Goal: Task Accomplishment & Management: Use online tool/utility

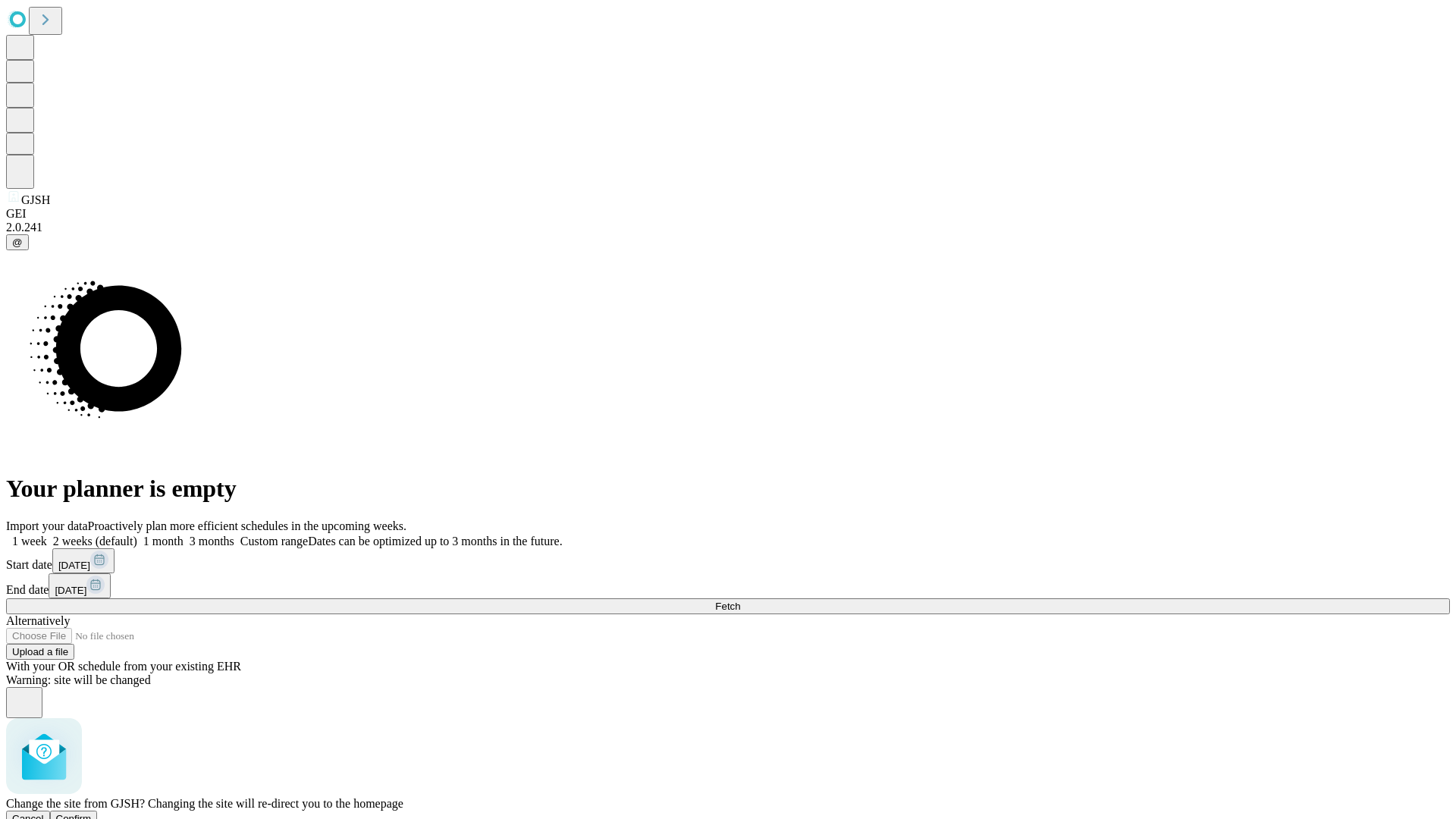
click at [92, 812] on span "Confirm" at bounding box center [74, 818] width 36 height 11
click at [137, 534] on label "2 weeks (default)" at bounding box center [92, 541] width 90 height 13
click at [740, 601] on span "Fetch" at bounding box center [728, 606] width 25 height 11
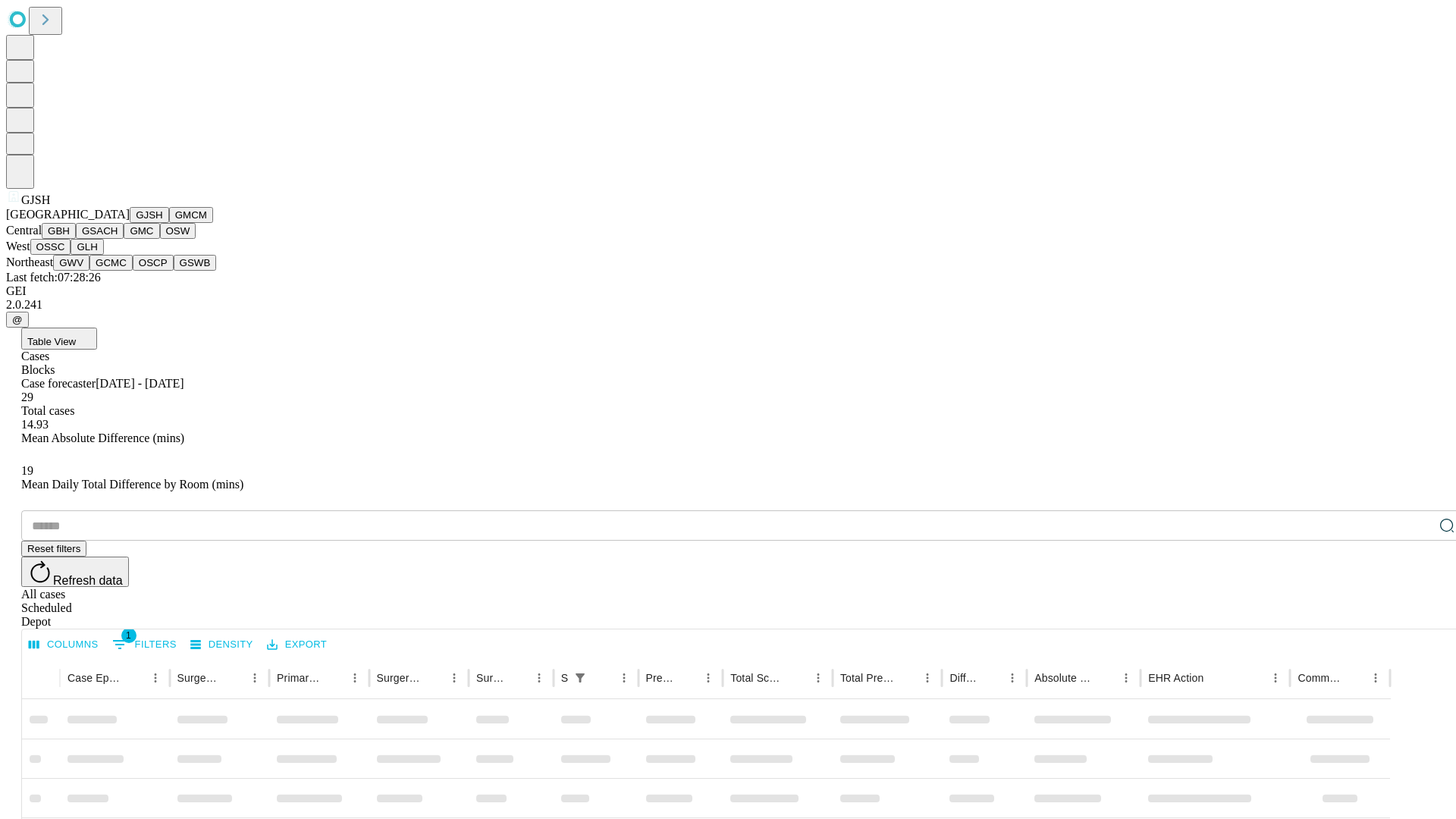
click at [169, 223] on button "GMCM" at bounding box center [191, 215] width 44 height 16
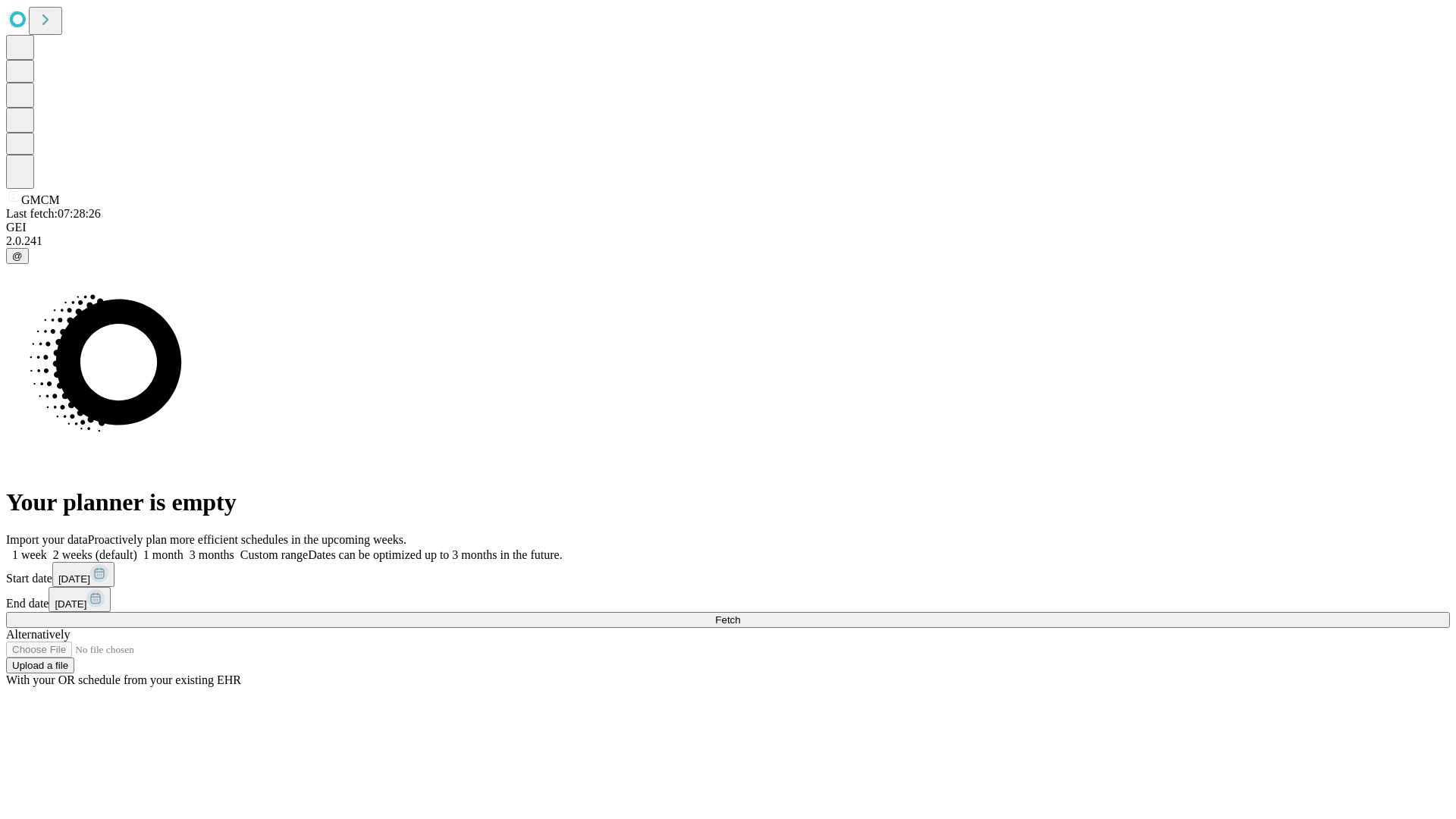
click at [137, 548] on label "2 weeks (default)" at bounding box center [92, 554] width 90 height 13
click at [740, 614] on span "Fetch" at bounding box center [728, 619] width 25 height 11
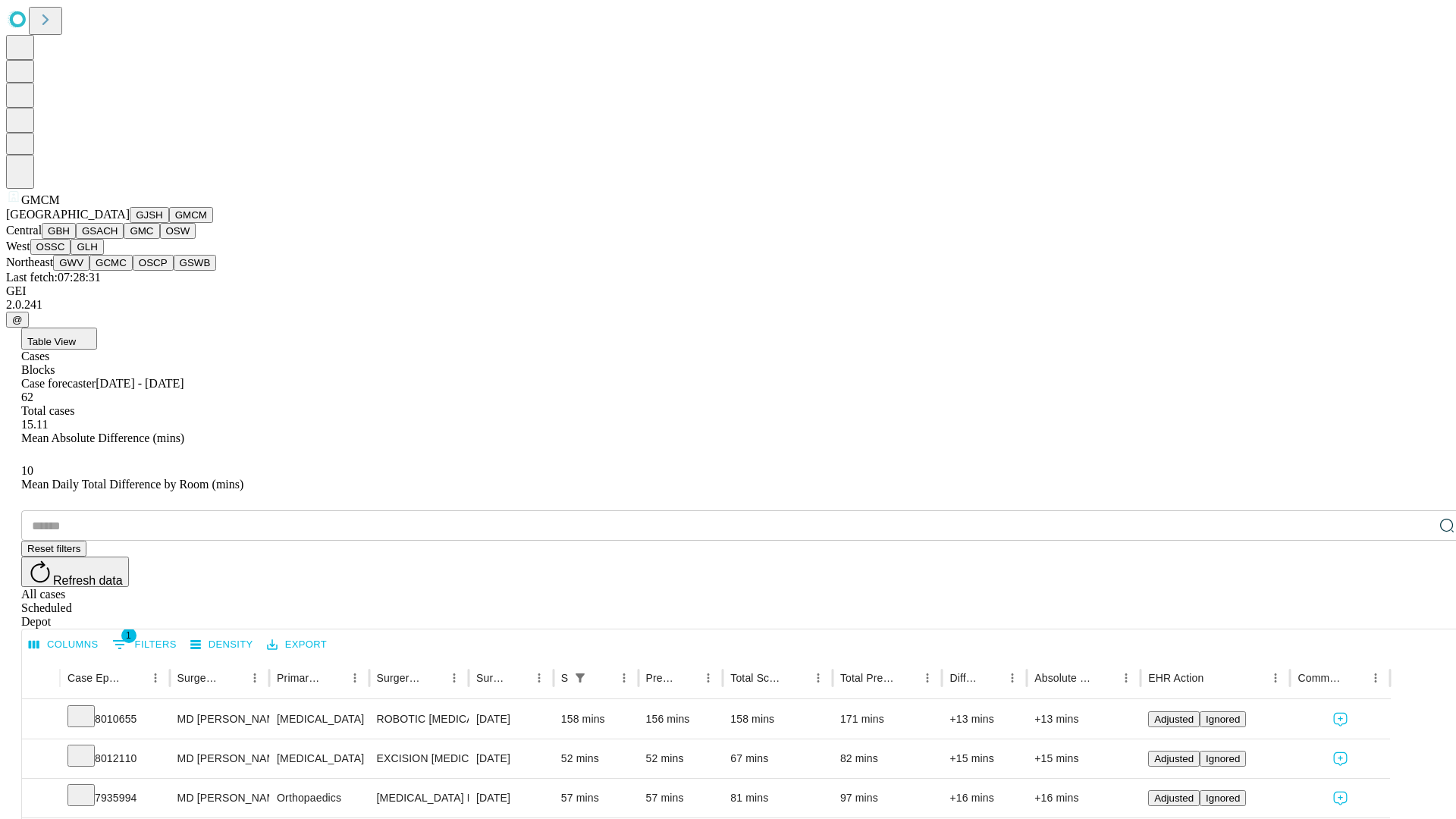
click at [76, 238] on button "GBH" at bounding box center [59, 231] width 34 height 16
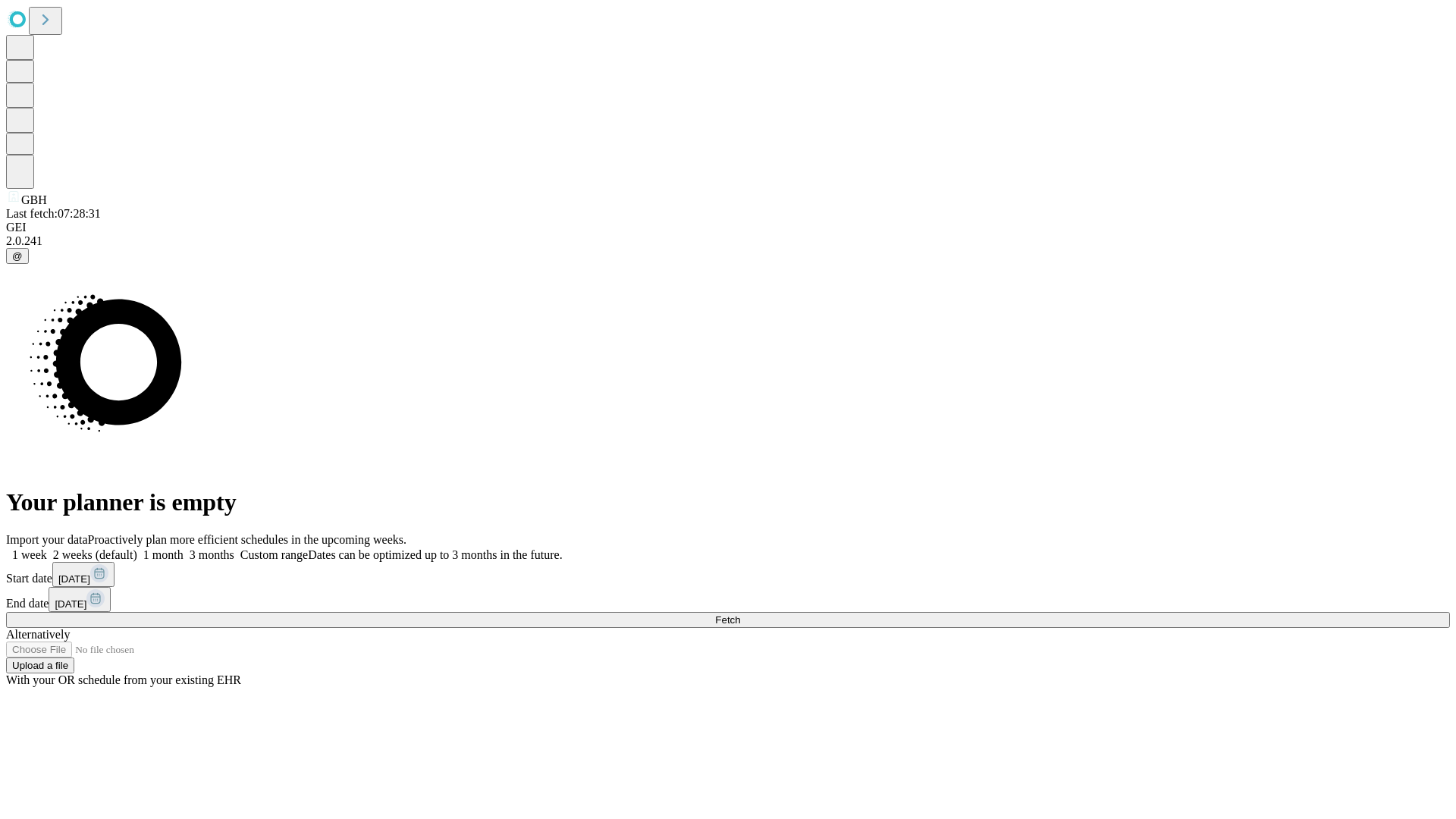
click at [137, 548] on label "2 weeks (default)" at bounding box center [92, 554] width 90 height 13
click at [740, 614] on span "Fetch" at bounding box center [728, 619] width 25 height 11
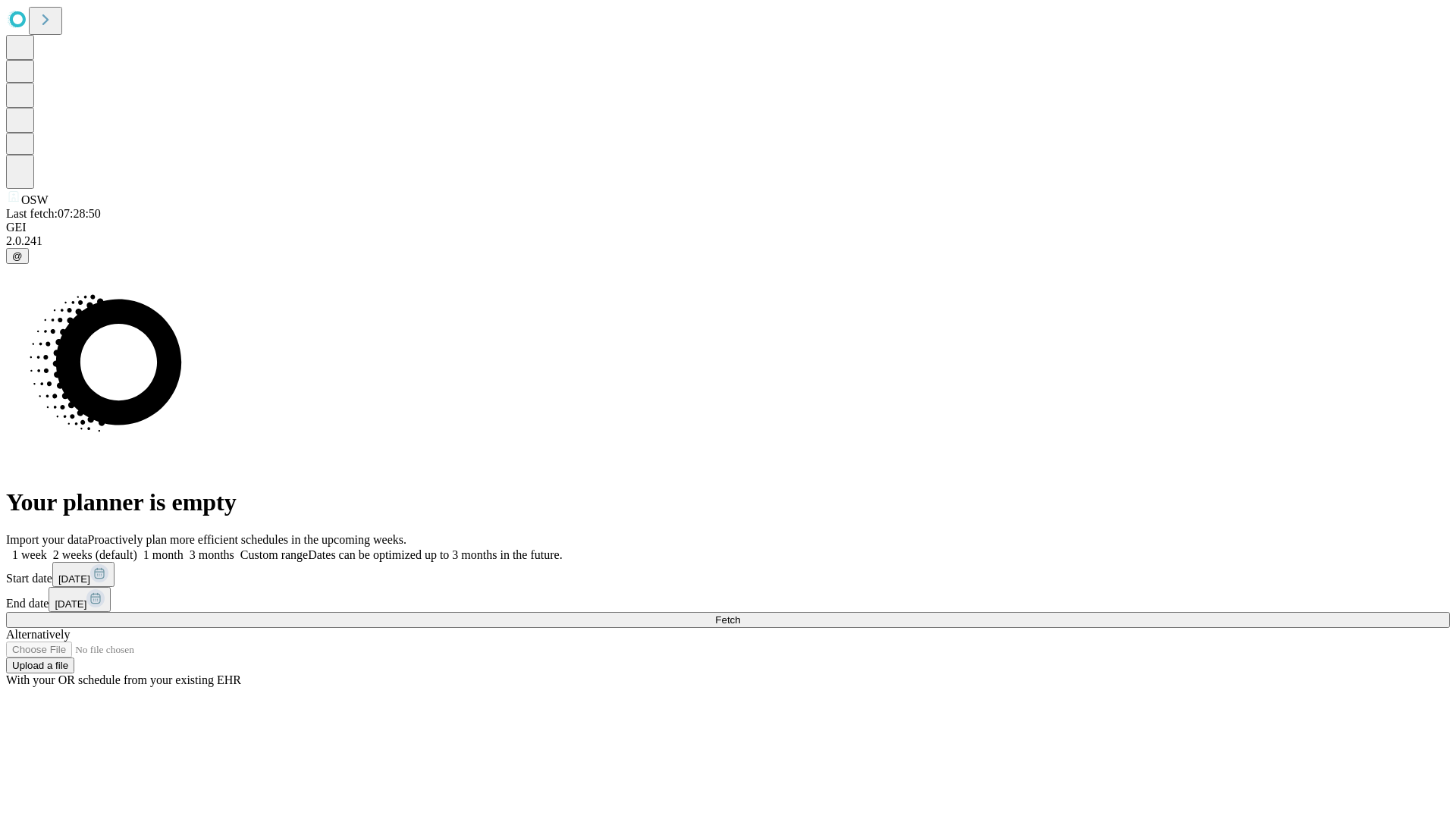
click at [137, 548] on label "2 weeks (default)" at bounding box center [92, 554] width 90 height 13
click at [740, 614] on span "Fetch" at bounding box center [728, 619] width 25 height 11
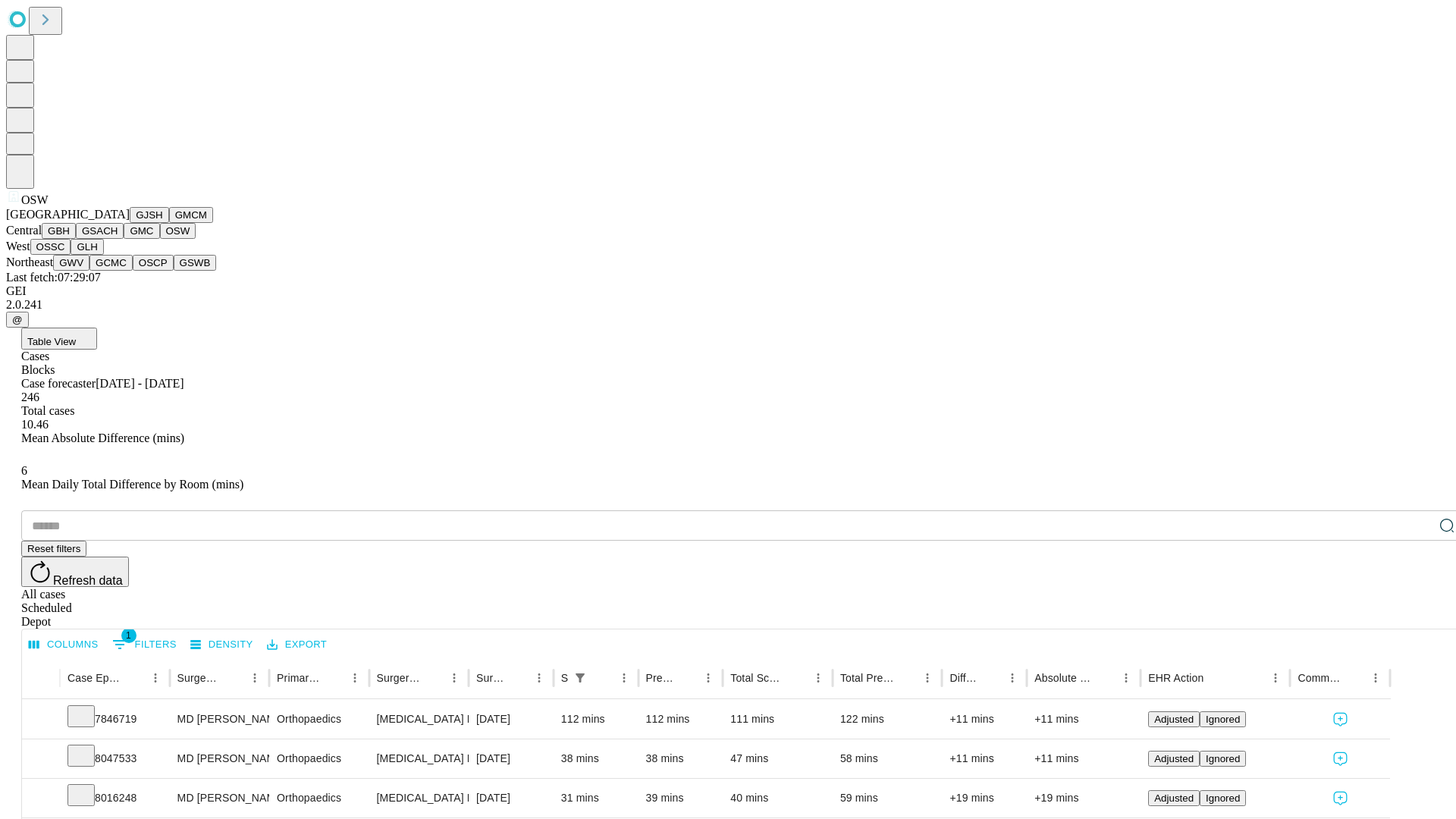
click at [71, 254] on button "OSSC" at bounding box center [50, 246] width 41 height 16
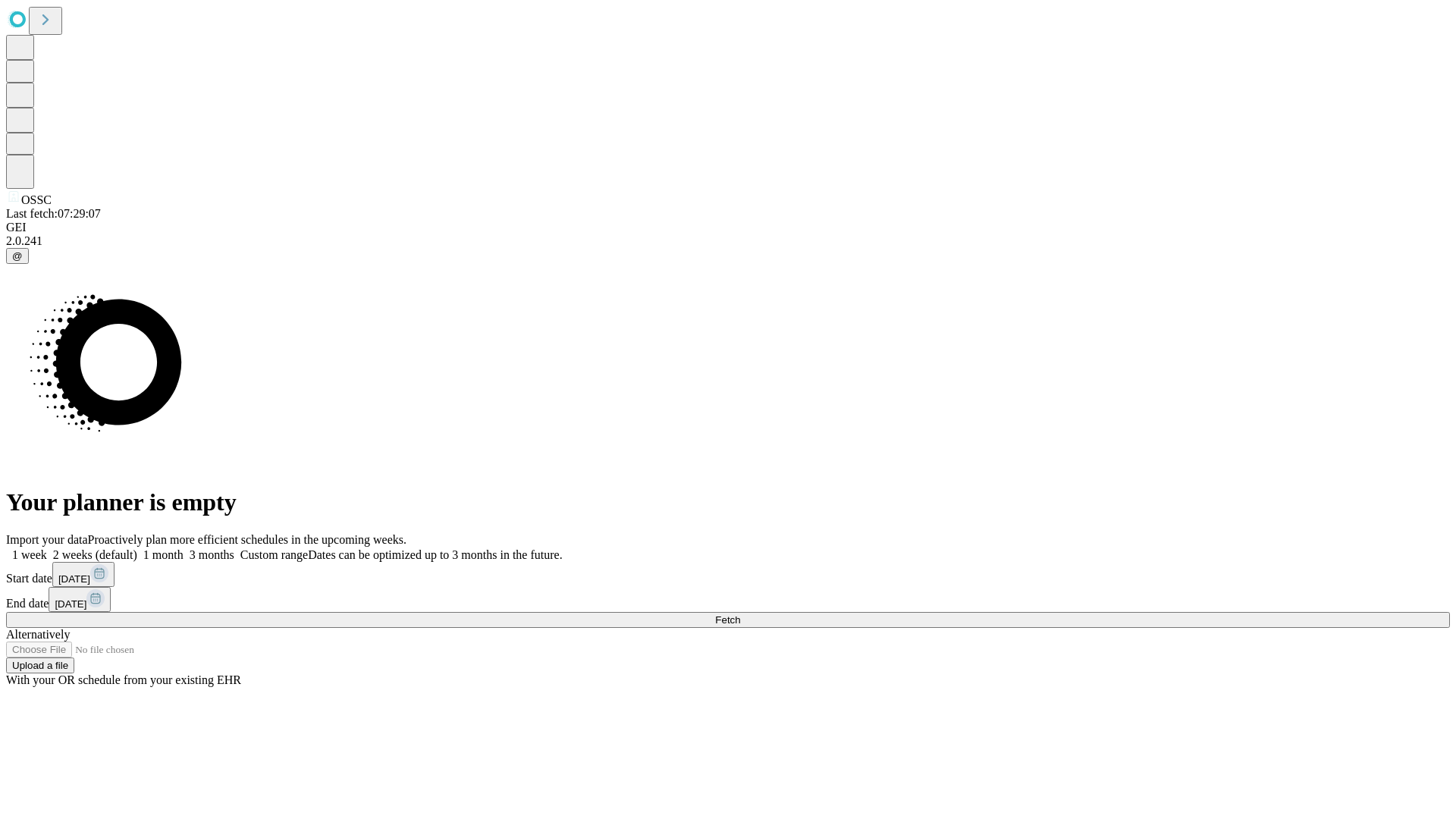
click at [137, 548] on label "2 weeks (default)" at bounding box center [92, 554] width 90 height 13
click at [740, 614] on span "Fetch" at bounding box center [728, 619] width 25 height 11
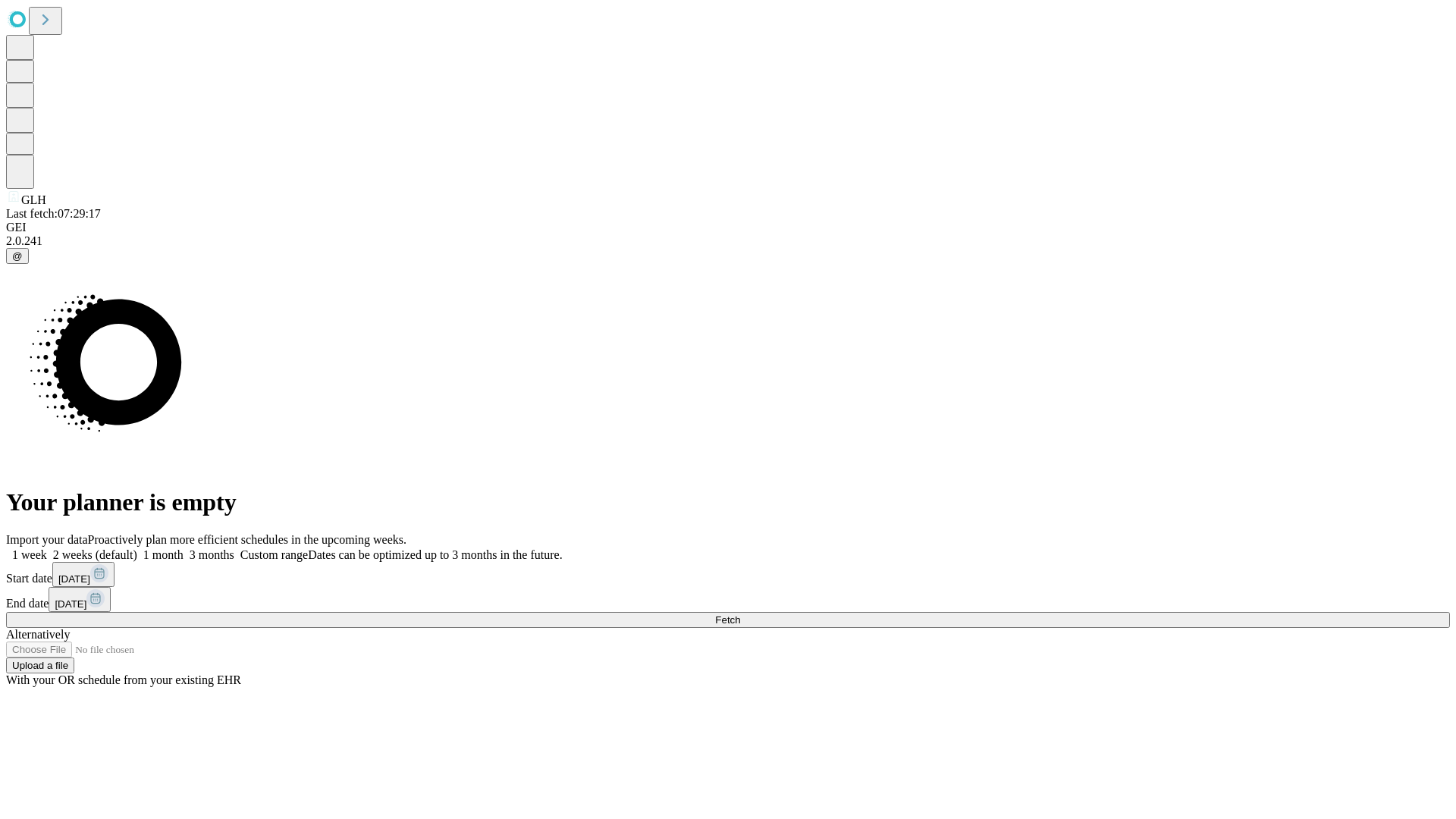
click at [137, 548] on label "2 weeks (default)" at bounding box center [92, 554] width 90 height 13
click at [740, 614] on span "Fetch" at bounding box center [728, 619] width 25 height 11
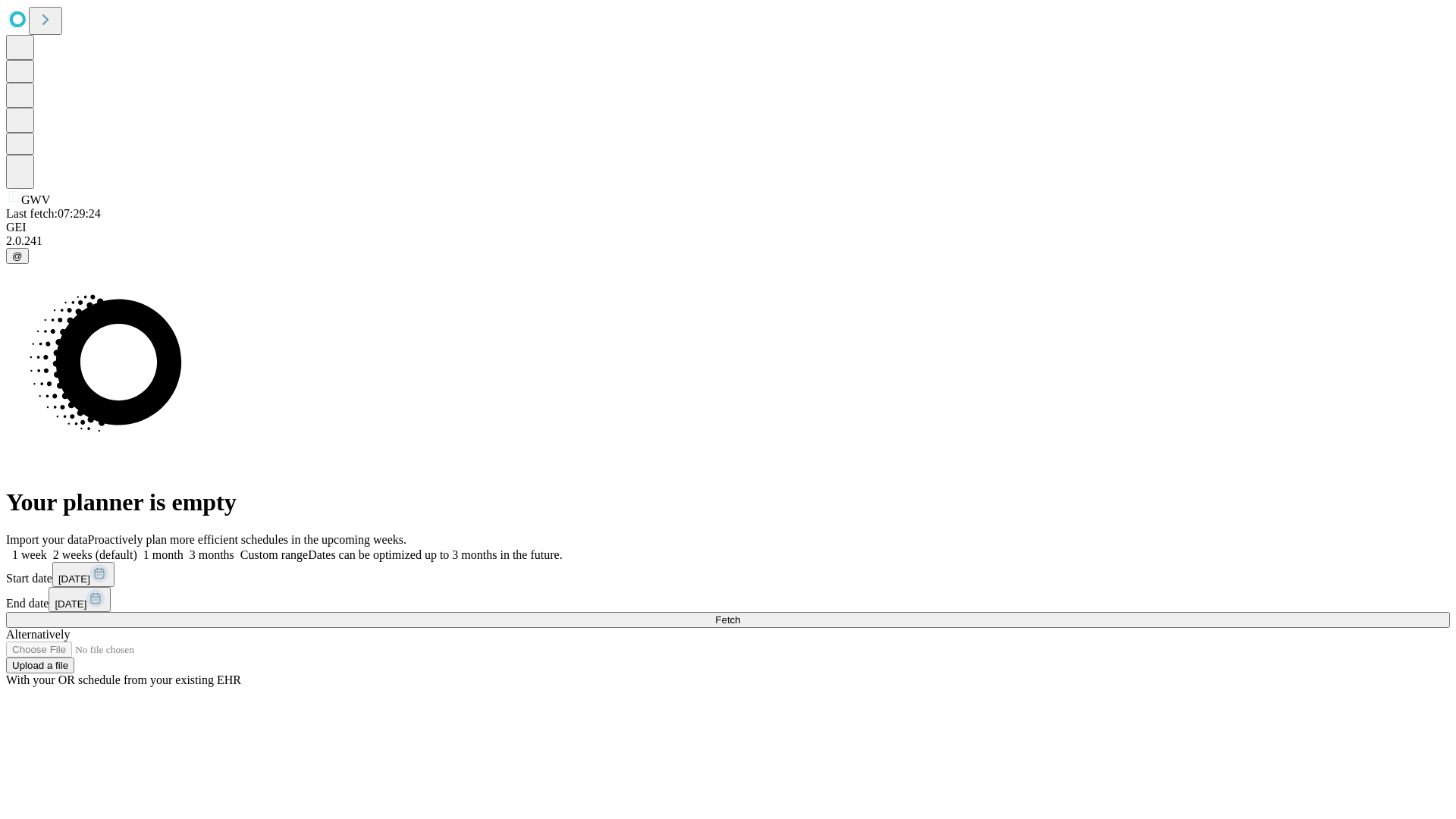
click at [740, 614] on span "Fetch" at bounding box center [728, 619] width 25 height 11
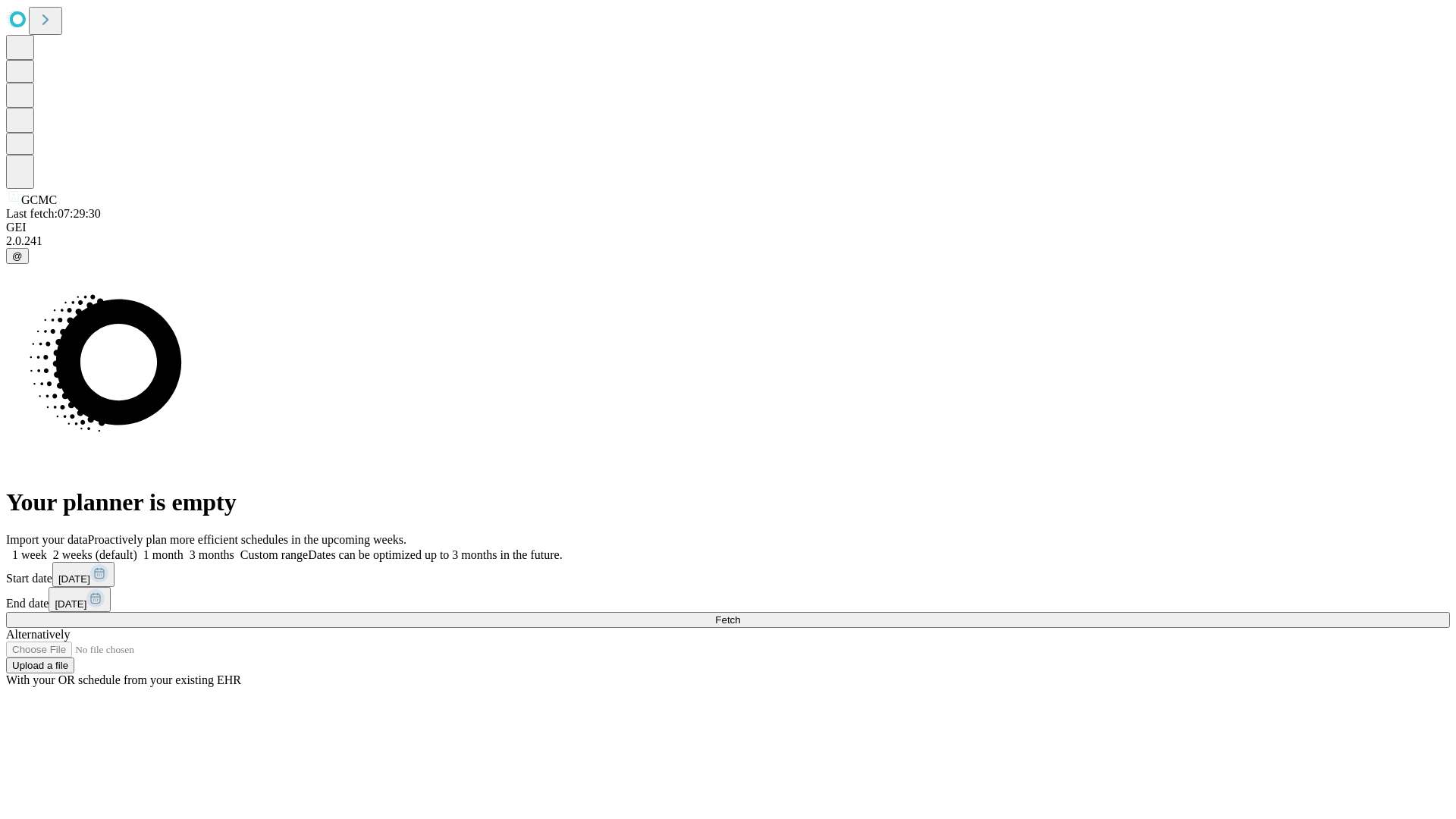
click at [137, 548] on label "2 weeks (default)" at bounding box center [92, 554] width 90 height 13
click at [740, 614] on span "Fetch" at bounding box center [728, 619] width 25 height 11
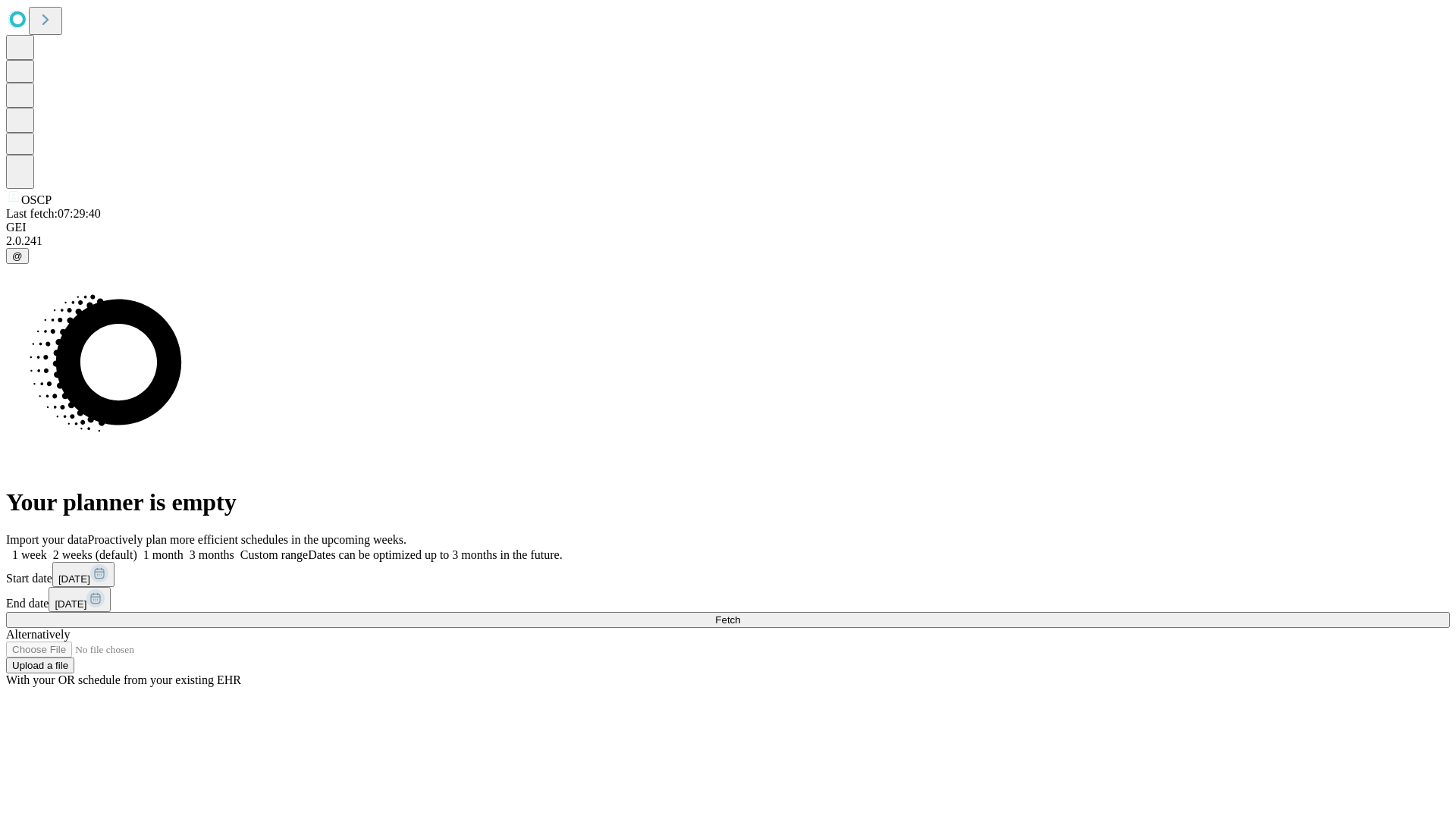
click at [740, 614] on span "Fetch" at bounding box center [728, 619] width 25 height 11
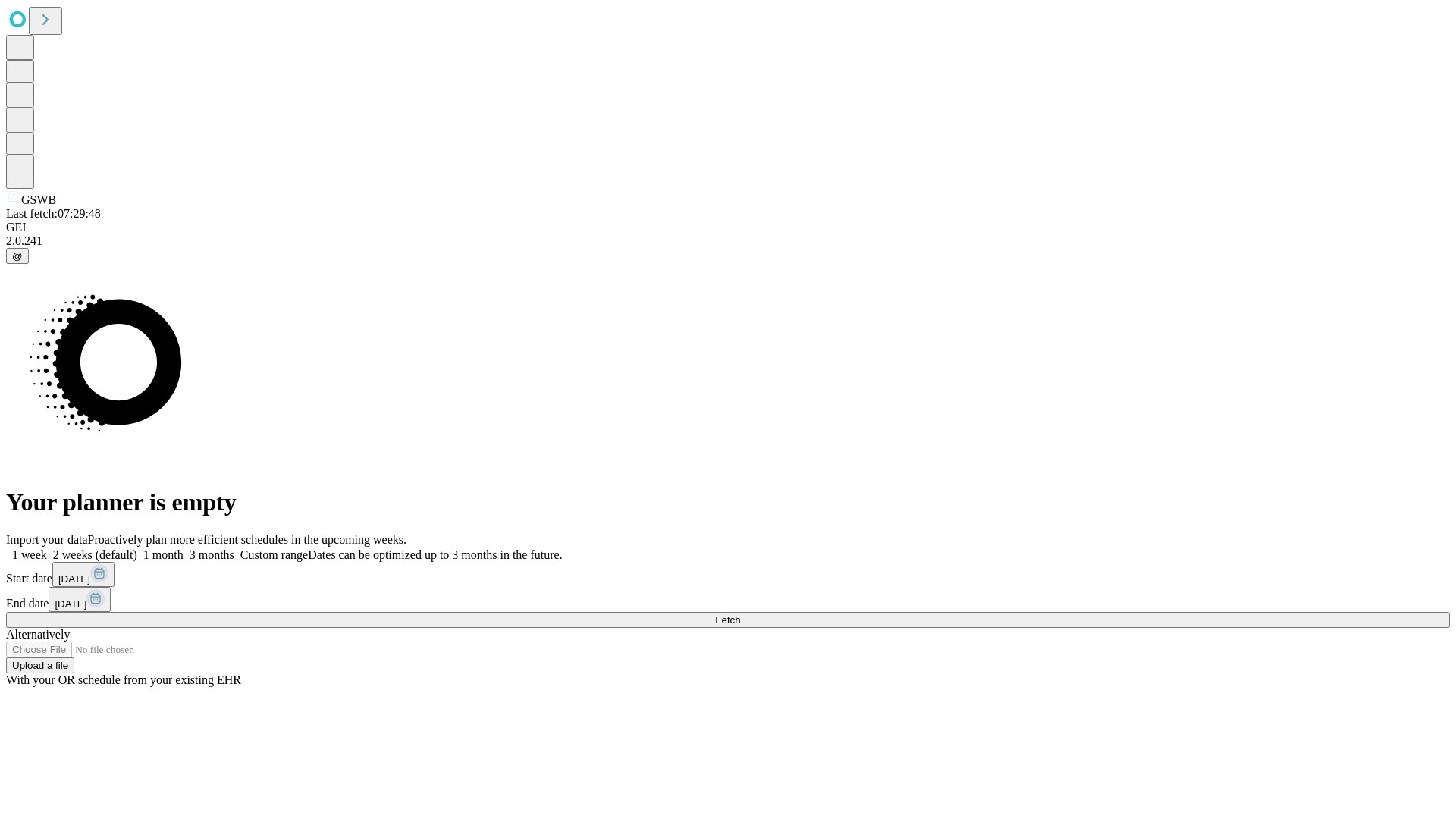
click at [137, 548] on label "2 weeks (default)" at bounding box center [92, 554] width 90 height 13
click at [740, 614] on span "Fetch" at bounding box center [728, 619] width 25 height 11
